Goal: Transaction & Acquisition: Purchase product/service

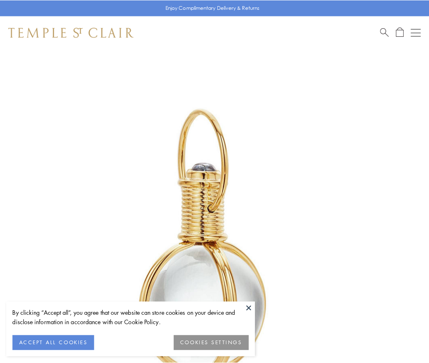
scroll to position [213, 0]
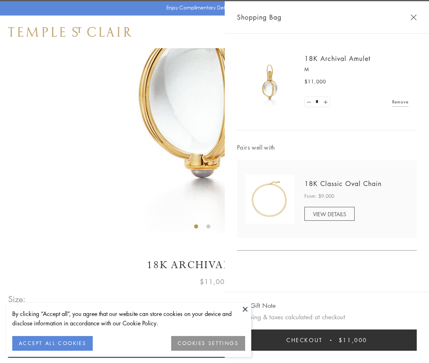
click at [327, 340] on button "Checkout $11,000" at bounding box center [327, 339] width 180 height 21
